Goal: Task Accomplishment & Management: Complete application form

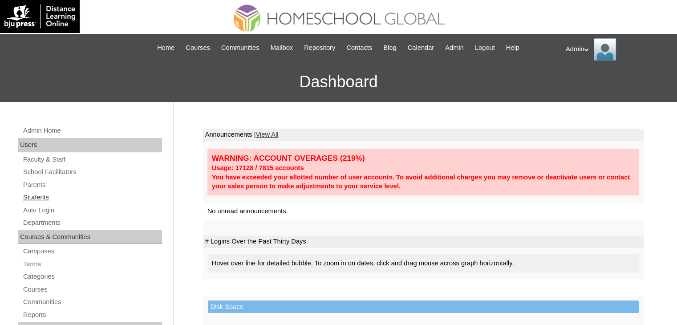
click at [43, 197] on link "Students" at bounding box center [92, 197] width 140 height 11
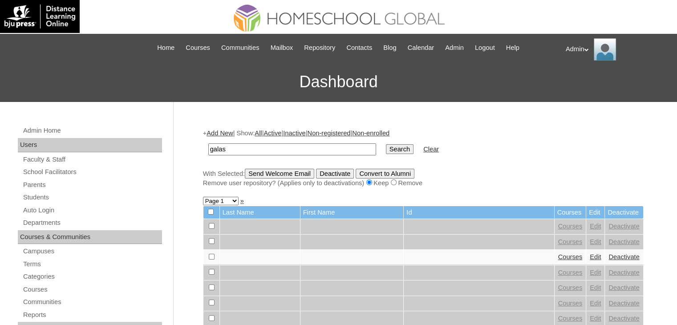
type input "galas"
click at [386, 144] on input "Search" at bounding box center [400, 149] width 28 height 10
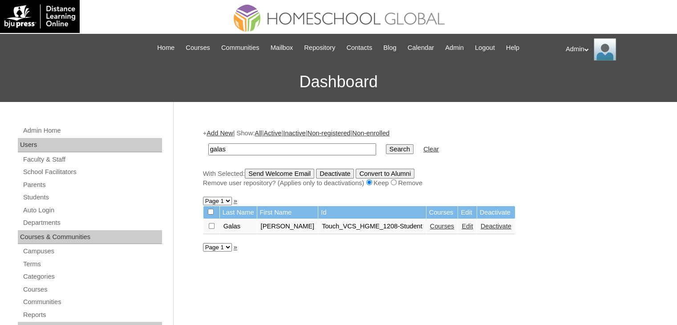
click at [430, 226] on link "Courses" at bounding box center [442, 225] width 24 height 7
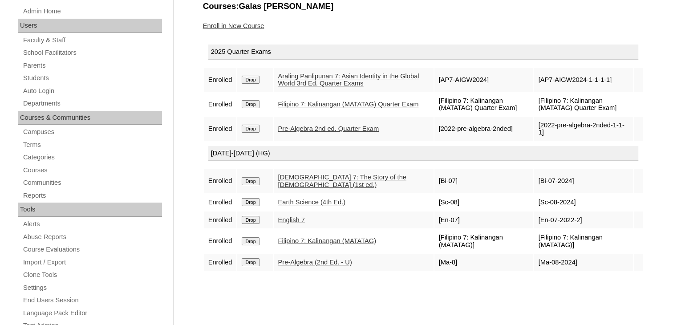
scroll to position [119, 0]
click at [254, 127] on input "Drop" at bounding box center [250, 129] width 17 height 8
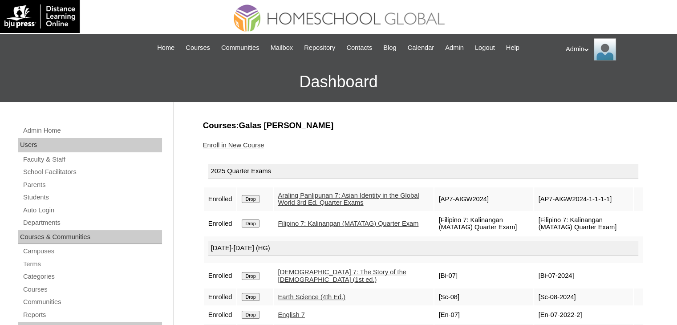
click at [247, 196] on input "Drop" at bounding box center [250, 199] width 17 height 8
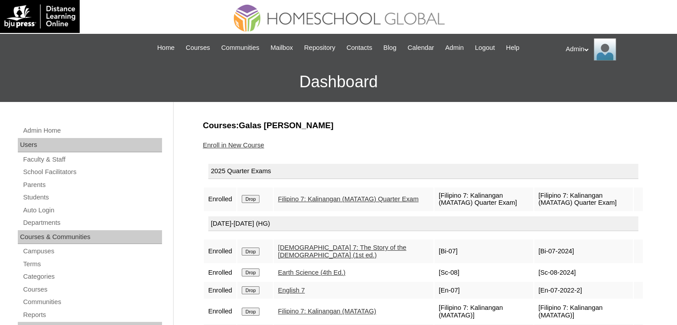
click at [247, 196] on input "Drop" at bounding box center [250, 199] width 17 height 8
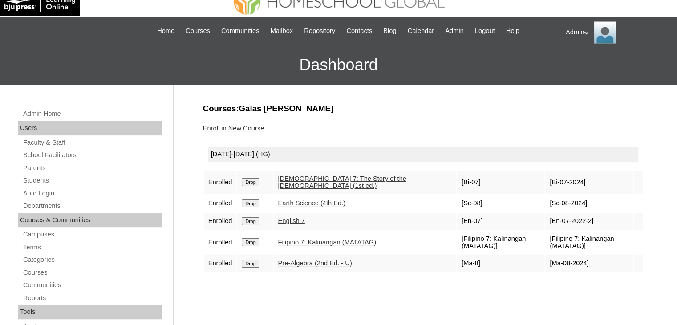
scroll to position [13, 0]
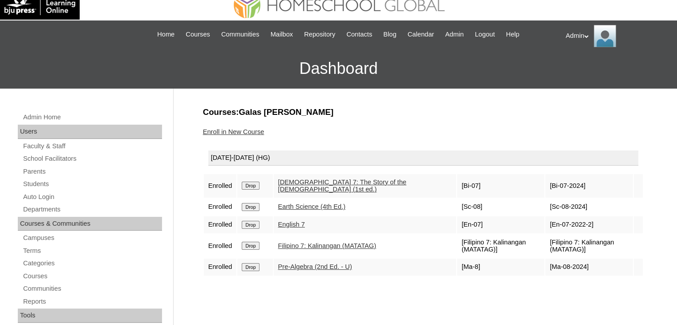
click at [249, 131] on link "Enroll in New Course" at bounding box center [233, 131] width 61 height 7
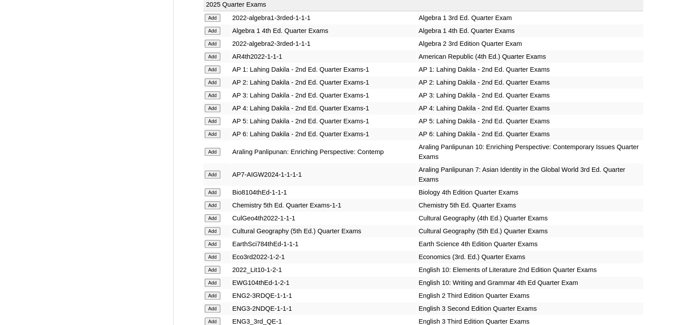
scroll to position [2274, 0]
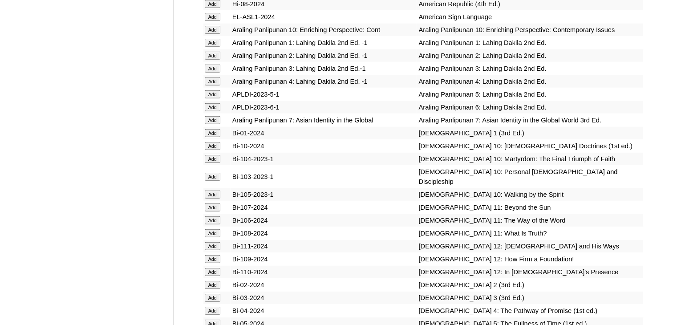
click at [212, 124] on input "Add" at bounding box center [213, 120] width 16 height 8
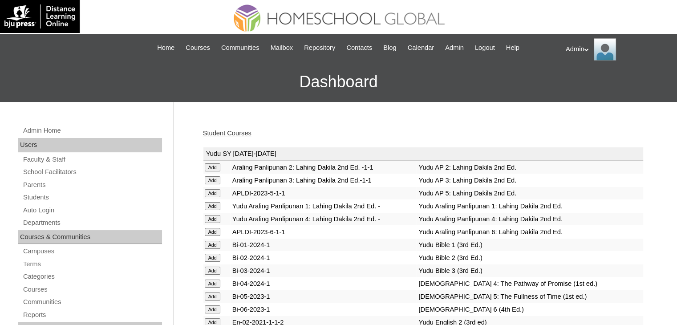
click at [229, 135] on link "Student Courses" at bounding box center [227, 132] width 48 height 7
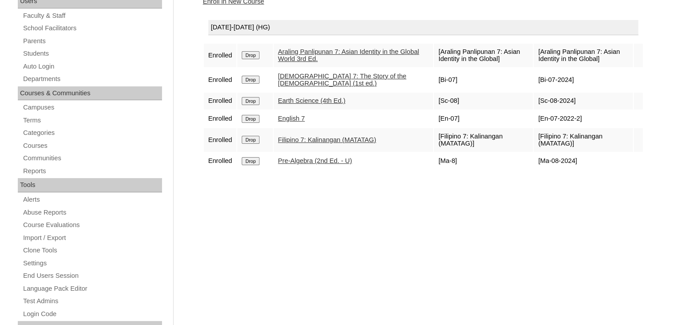
scroll to position [59, 0]
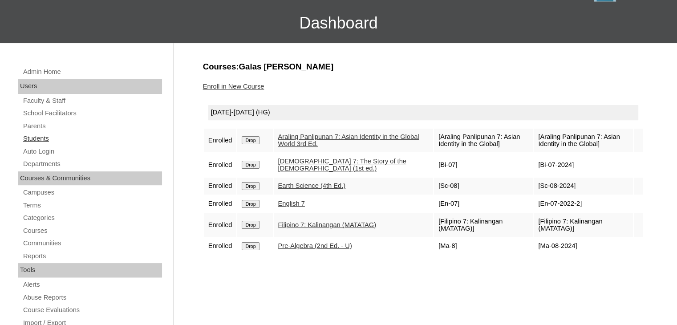
click at [34, 133] on link "Students" at bounding box center [92, 138] width 140 height 11
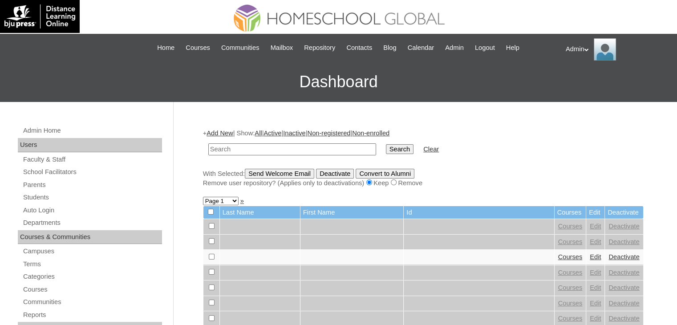
click at [230, 135] on link "Add New" at bounding box center [219, 132] width 26 height 7
click at [232, 148] on input "text" at bounding box center [292, 149] width 168 height 12
type input "tompong"
click at [386, 144] on input "Search" at bounding box center [400, 149] width 28 height 10
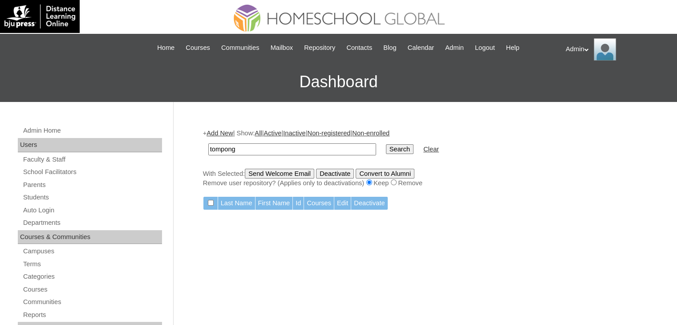
click at [223, 131] on link "Add New" at bounding box center [219, 132] width 26 height 7
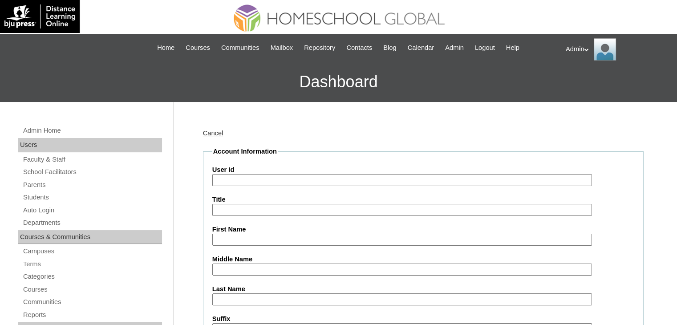
click at [249, 179] on input "User Id" at bounding box center [401, 180] width 379 height 12
paste input "2504435"
click at [286, 181] on input "Touch US_2504435" at bounding box center [401, 180] width 379 height 12
click at [242, 177] on input "Touch US_2504435_" at bounding box center [401, 180] width 379 height 12
click at [306, 179] on input "Touch WCFS_2504435_" at bounding box center [401, 180] width 379 height 12
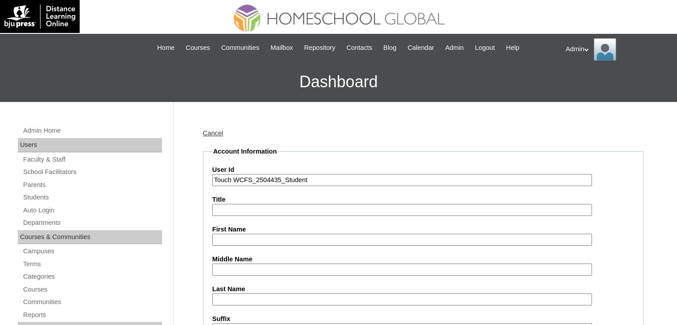
type input "Touch WCFS_2504435_Student"
click at [241, 234] on input "First Name" at bounding box center [401, 240] width 379 height 12
paste input "Theodore Tompong"
type input "Theodore"
click at [244, 299] on input "Last Name" at bounding box center [401, 299] width 379 height 12
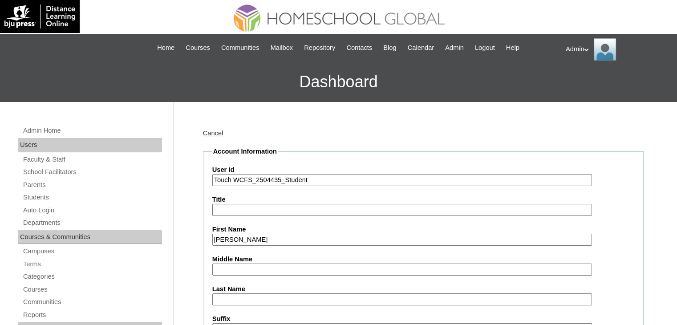
paste input "Tompong"
type input "Tompong"
click at [234, 268] on input "Middle Name" at bounding box center [401, 269] width 379 height 12
paste input "Riparip"
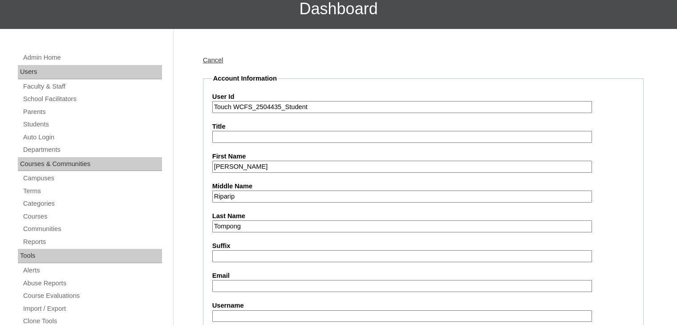
scroll to position [100, 0]
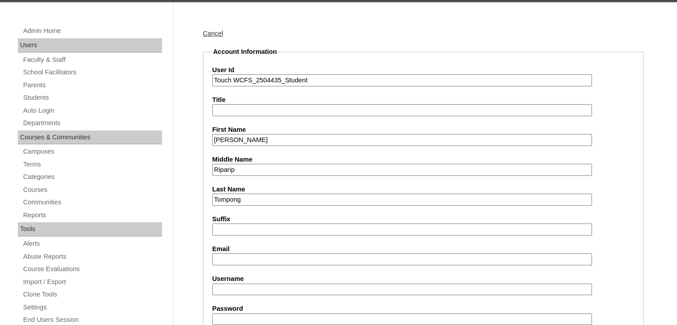
type input "Riparip"
click at [260, 261] on input "Email" at bounding box center [401, 259] width 379 height 12
paste input "jennifer.riparip@gmail.com"
type input "jennifer.riparip@gmail.com"
click at [306, 283] on input "Username" at bounding box center [401, 289] width 379 height 12
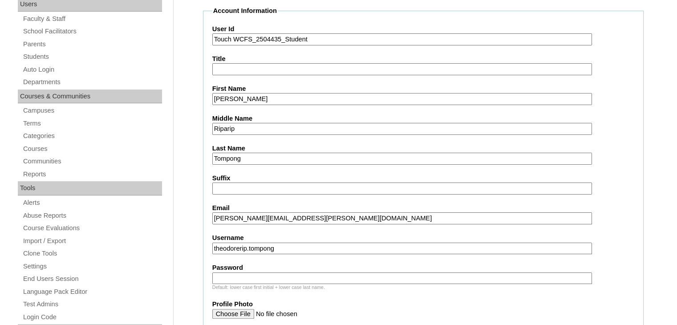
scroll to position [142, 0]
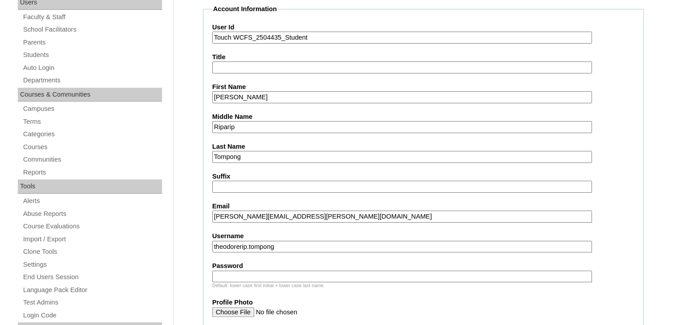
type input "theodorerip.tompong"
click at [306, 282] on div "Default: lower case first initial + lower case last name." at bounding box center [423, 285] width 422 height 7
click at [306, 274] on input "Password" at bounding box center [401, 276] width 379 height 12
type input "DLOS2025"
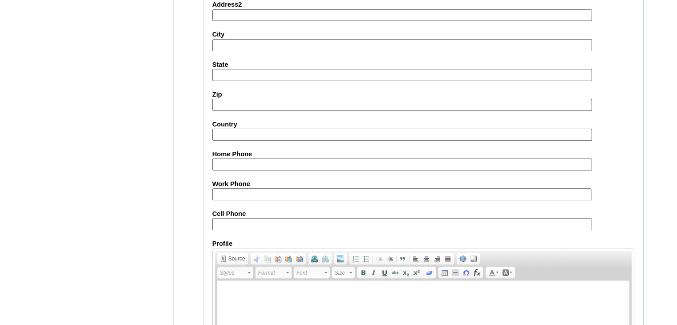
scroll to position [1019, 0]
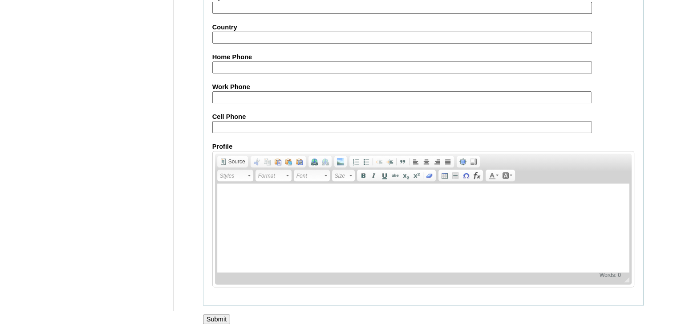
click at [216, 314] on input "Submit" at bounding box center [217, 319] width 28 height 10
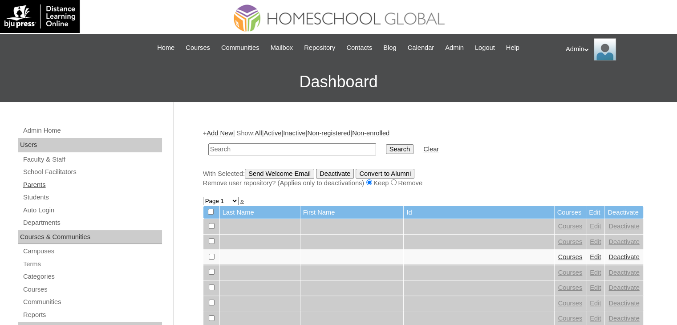
click at [38, 182] on link "Parents" at bounding box center [92, 184] width 140 height 11
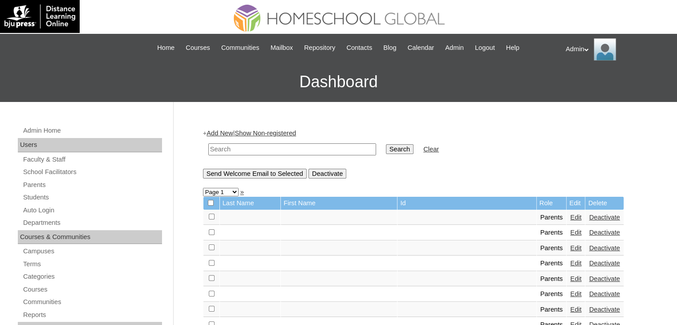
click at [213, 130] on link "Add New" at bounding box center [219, 132] width 26 height 7
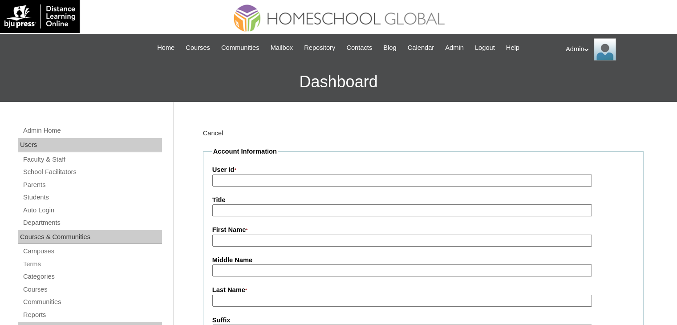
click at [246, 178] on input "User Id *" at bounding box center [401, 180] width 379 height 12
paste input "[PERSON_NAME][EMAIL_ADDRESS][PERSON_NAME][DOMAIN_NAME]"
type input "[PERSON_NAME][EMAIL_ADDRESS][PERSON_NAME][DOMAIN_NAME]"
paste input "2504435"
click at [308, 178] on input "Touch WCFS_ 2504435" at bounding box center [401, 180] width 379 height 12
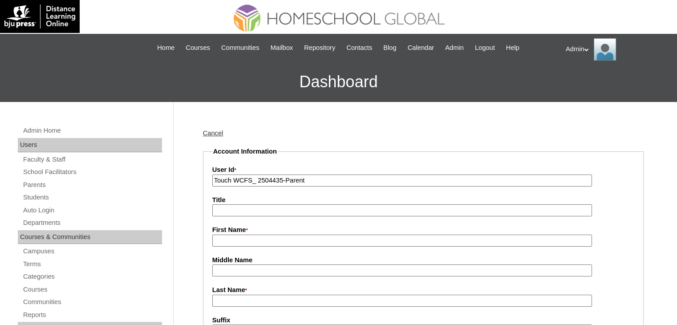
type input "Touch WCFS_ 2504435-Parent"
click at [260, 238] on input "First Name *" at bounding box center [401, 240] width 379 height 12
paste input "Jennifer Flor Riparip"
drag, startPoint x: 288, startPoint y: 236, endPoint x: 252, endPoint y: 238, distance: 35.6
click at [252, 238] on input "Jennifer Flor Riparip" at bounding box center [401, 240] width 379 height 12
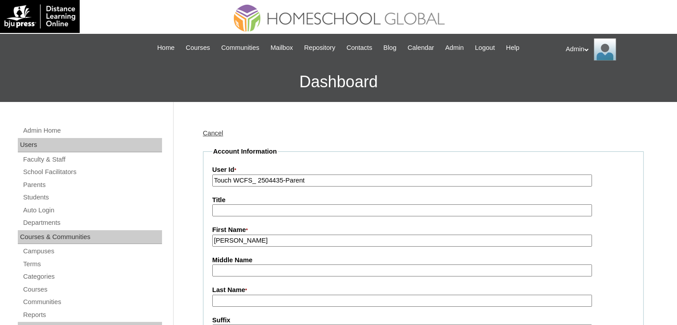
type input "Jennifer Flor"
click at [235, 298] on input "Last Name *" at bounding box center [401, 300] width 379 height 12
paste input "Riparip"
type input "Riparip"
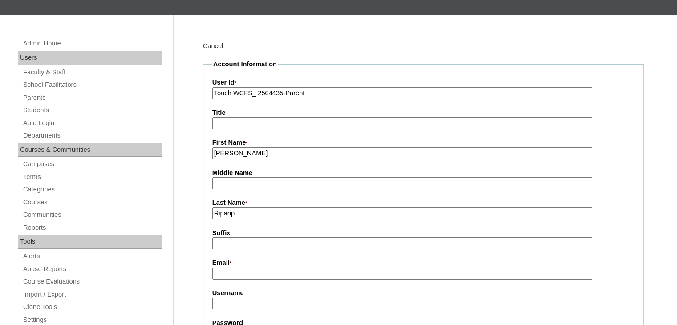
click at [268, 272] on input "Email *" at bounding box center [401, 273] width 379 height 12
paste input "jennifer.riparip@gmail.com"
type input "jennifer.riparip@gmail.com"
click at [232, 306] on input "Username" at bounding box center [401, 304] width 379 height 12
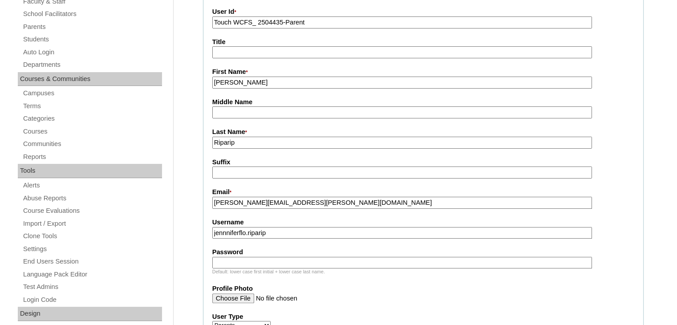
scroll to position [158, 0]
type input "jennniferflo.riparip"
click at [242, 259] on input "Password" at bounding box center [401, 262] width 379 height 12
type input "DLOF2025"
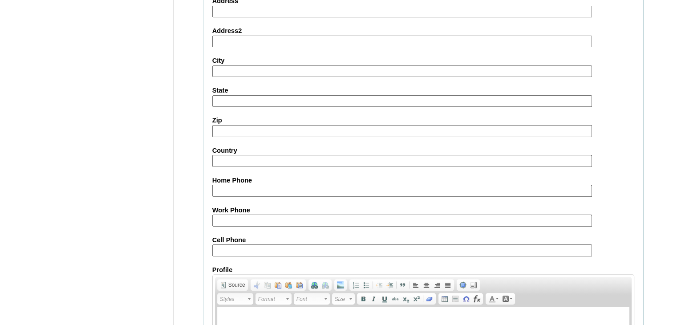
scroll to position [868, 0]
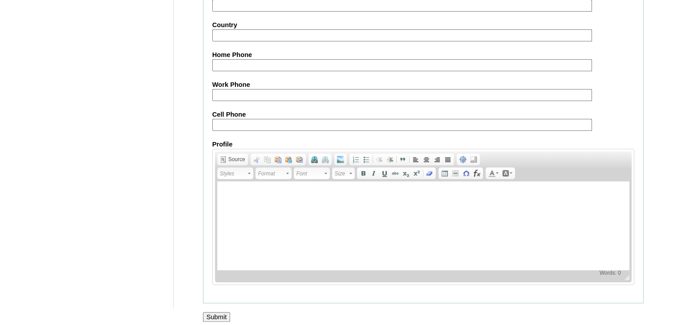
click at [219, 312] on input "Submit" at bounding box center [217, 317] width 28 height 10
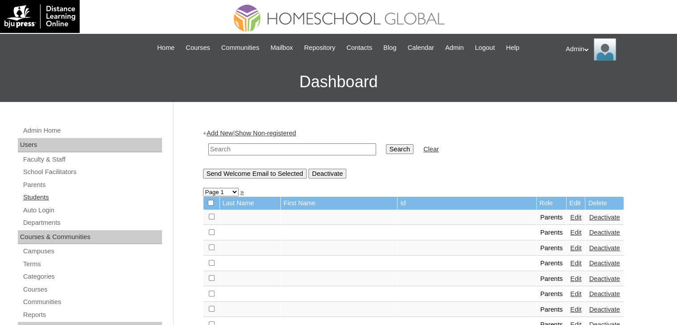
click at [54, 198] on link "Students" at bounding box center [92, 197] width 140 height 11
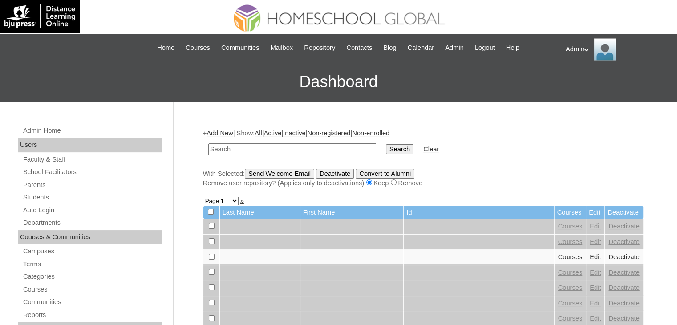
drag, startPoint x: 0, startPoint y: 0, endPoint x: 243, endPoint y: 147, distance: 284.1
click at [243, 147] on input "text" at bounding box center [292, 149] width 168 height 12
type input "tombong"
click at [386, 144] on input "Search" at bounding box center [400, 149] width 28 height 10
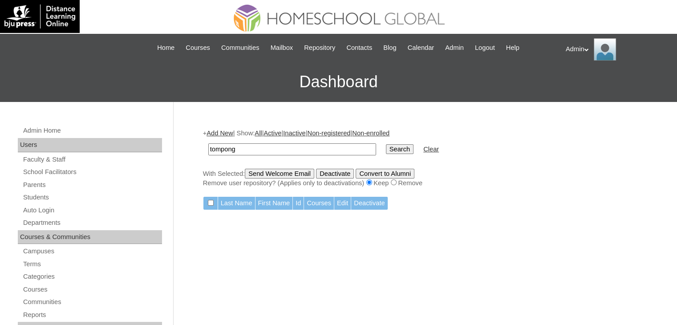
type input "tompong"
click at [386, 144] on input "Search" at bounding box center [400, 149] width 28 height 10
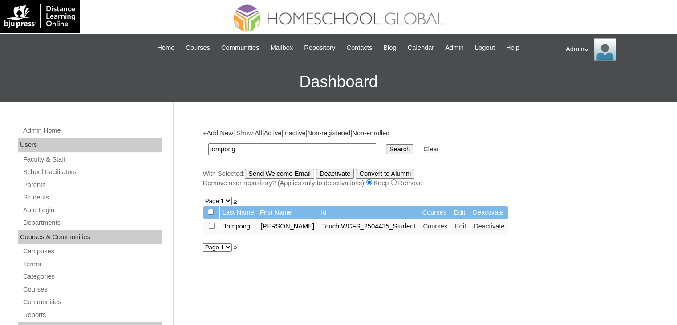
click at [455, 226] on link "Edit" at bounding box center [460, 225] width 11 height 7
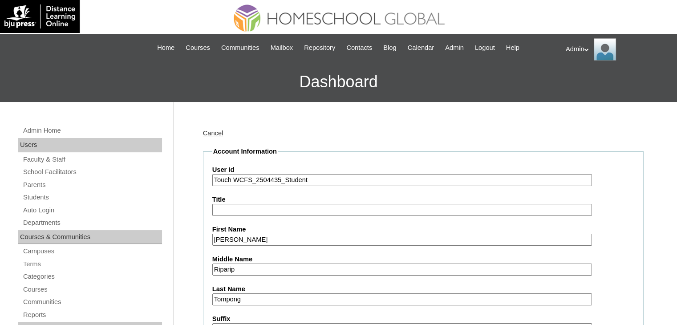
click at [329, 178] on input "Touch WCFS_2504435_Student" at bounding box center [401, 180] width 379 height 12
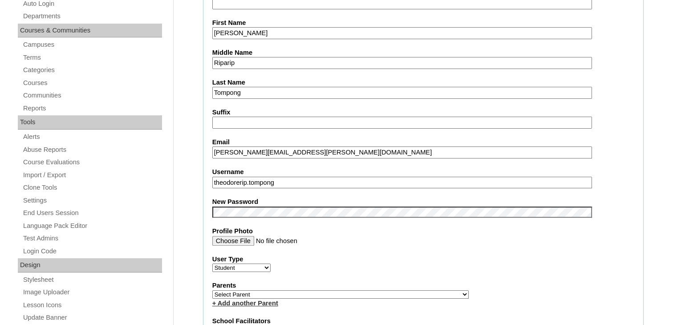
scroll to position [207, 0]
drag, startPoint x: 297, startPoint y: 177, endPoint x: 206, endPoint y: 173, distance: 90.8
click at [206, 173] on fieldset "Account Information User Id Touch WCFS_2504435_Student Title First Name Theodor…" at bounding box center [423, 296] width 440 height 712
click at [453, 264] on div "User Type Faculty Staff Student Parents School Facilitators" at bounding box center [423, 263] width 422 height 18
click at [312, 289] on select "Select Parent , , , , , , , , , , , , , , , , , , , , , , , , , , , , , , , , ,…" at bounding box center [340, 293] width 256 height 8
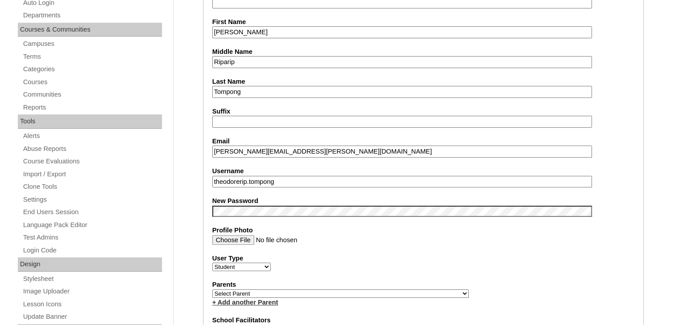
select select "44277"
click at [212, 289] on select "Select Parent , , , , , , , , , , , , , , , , , , , , , , , , , , , , , , , , ,…" at bounding box center [340, 293] width 256 height 8
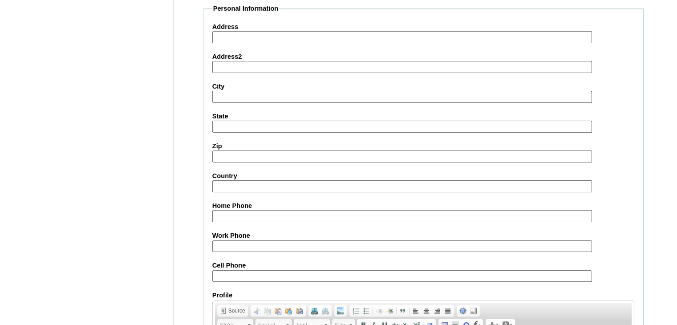
scroll to position [1013, 0]
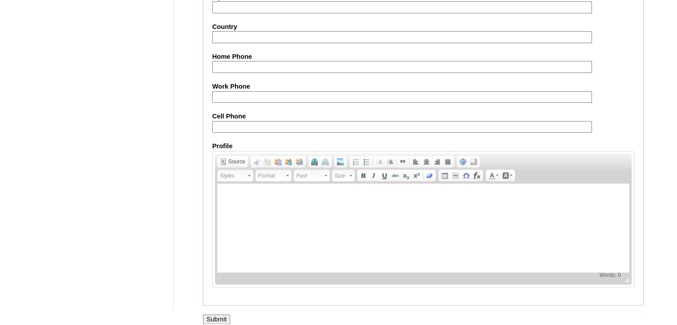
click at [213, 314] on input "Submit" at bounding box center [217, 319] width 28 height 10
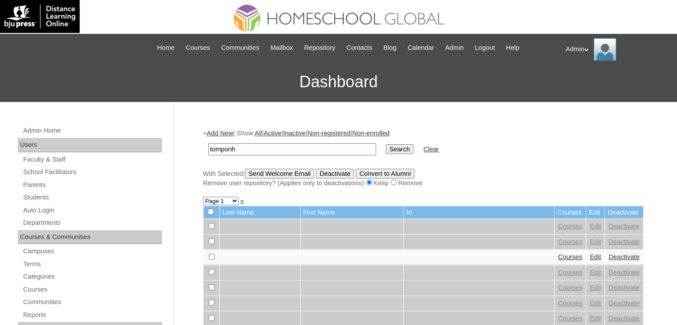
type input "tomponh"
click at [386, 144] on input "Search" at bounding box center [400, 149] width 28 height 10
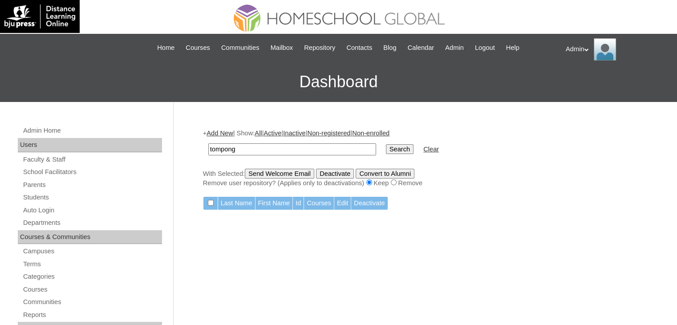
type input "tompong"
click at [386, 144] on input "Search" at bounding box center [400, 149] width 28 height 10
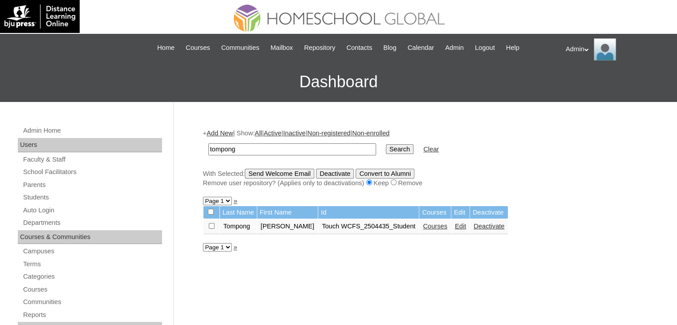
drag, startPoint x: 398, startPoint y: 226, endPoint x: 298, endPoint y: 229, distance: 99.7
click at [318, 229] on td "Touch WCFS_2504435_Student" at bounding box center [368, 226] width 101 height 15
copy td "Touch WCFS_2504435_Student"
click at [34, 185] on link "Parents" at bounding box center [92, 184] width 140 height 11
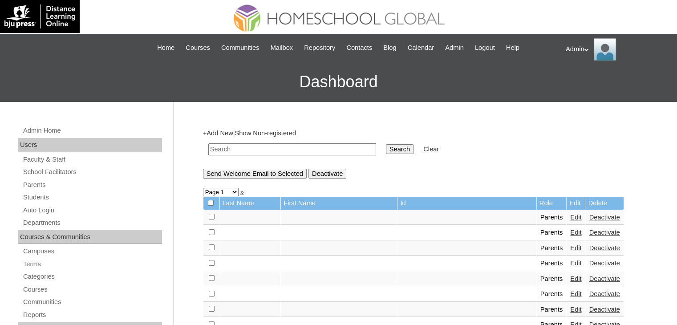
drag, startPoint x: 0, startPoint y: 0, endPoint x: 267, endPoint y: 150, distance: 306.7
click at [267, 150] on input "text" at bounding box center [292, 149] width 168 height 12
type input "Riparip"
click at [386, 144] on input "Search" at bounding box center [400, 149] width 28 height 10
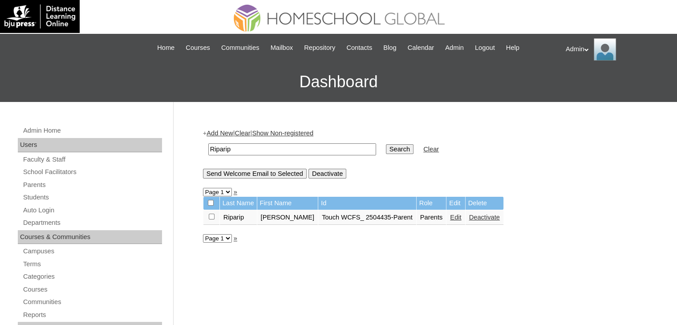
click at [450, 217] on link "Edit" at bounding box center [455, 216] width 11 height 7
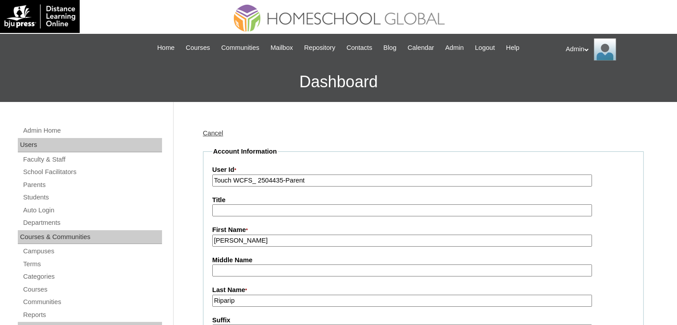
click at [338, 177] on input "Touch WCFS_ 2504435-Parent" at bounding box center [401, 180] width 379 height 12
paste input "2504435_Stud"
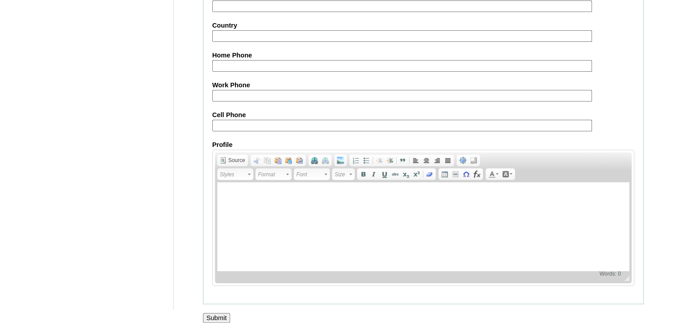
scroll to position [836, 0]
type input "Touch WCFS_2504435_Parent"
click at [221, 311] on input "Submit" at bounding box center [217, 316] width 28 height 10
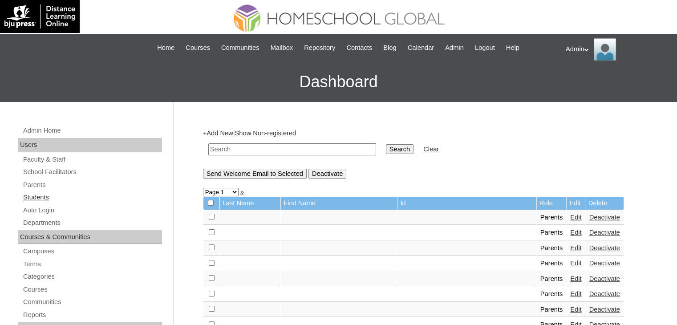
click at [32, 200] on link "Students" at bounding box center [92, 197] width 140 height 11
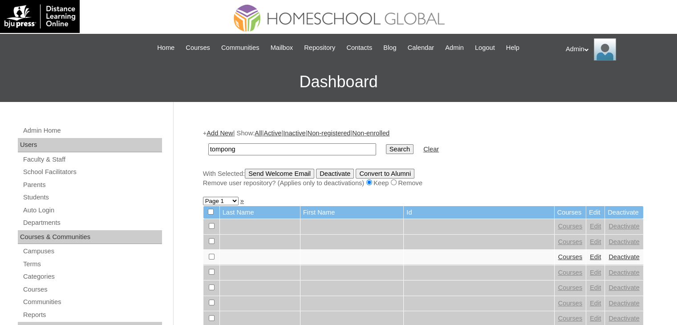
type input "tompong"
click at [386, 144] on input "Search" at bounding box center [400, 149] width 28 height 10
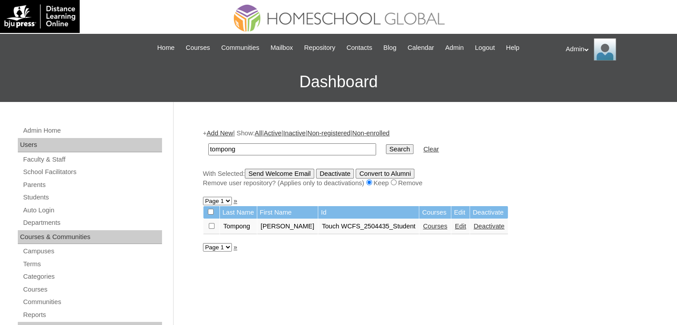
click at [423, 223] on link "Courses" at bounding box center [435, 225] width 24 height 7
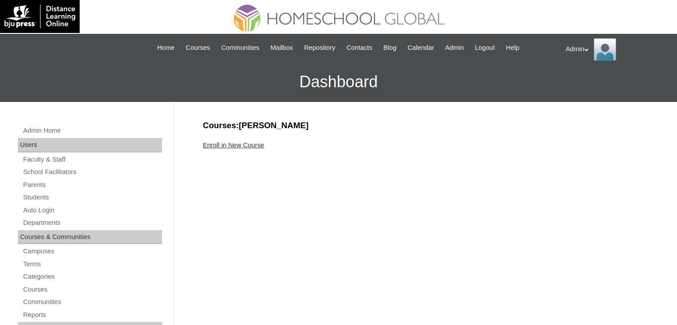
click at [218, 145] on link "Enroll in New Course" at bounding box center [233, 144] width 61 height 7
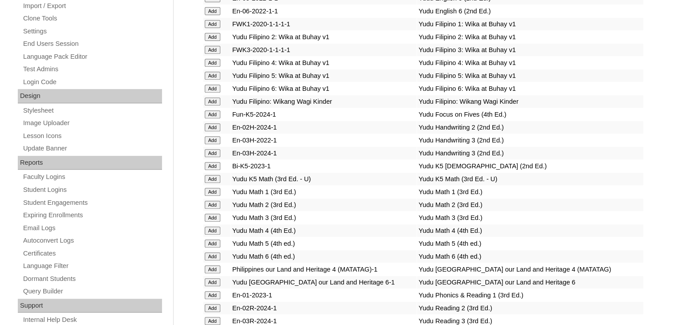
scroll to position [3286, 0]
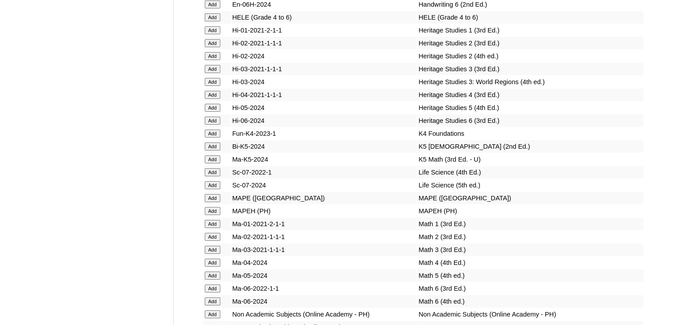
click at [215, 150] on input "Add" at bounding box center [213, 146] width 16 height 8
